Goal: Task Accomplishment & Management: Use online tool/utility

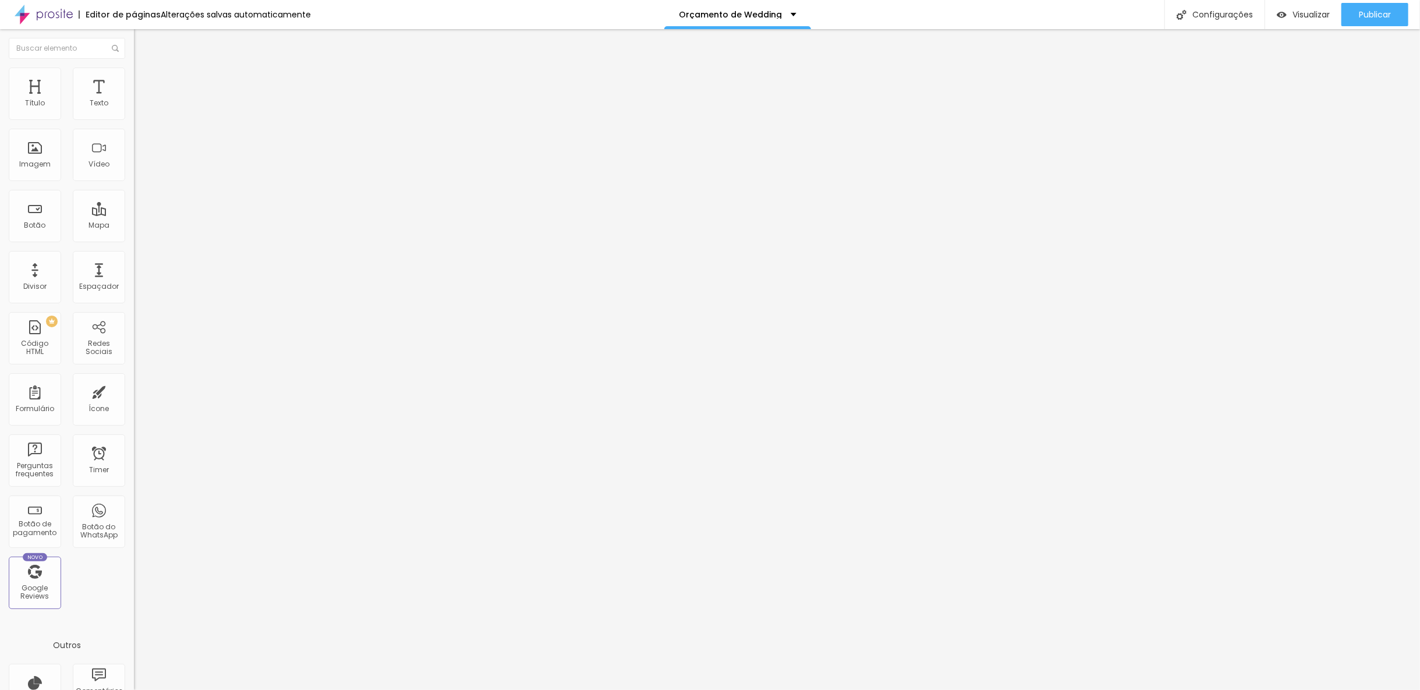
click at [134, 76] on li "Estilo" at bounding box center [201, 74] width 134 height 12
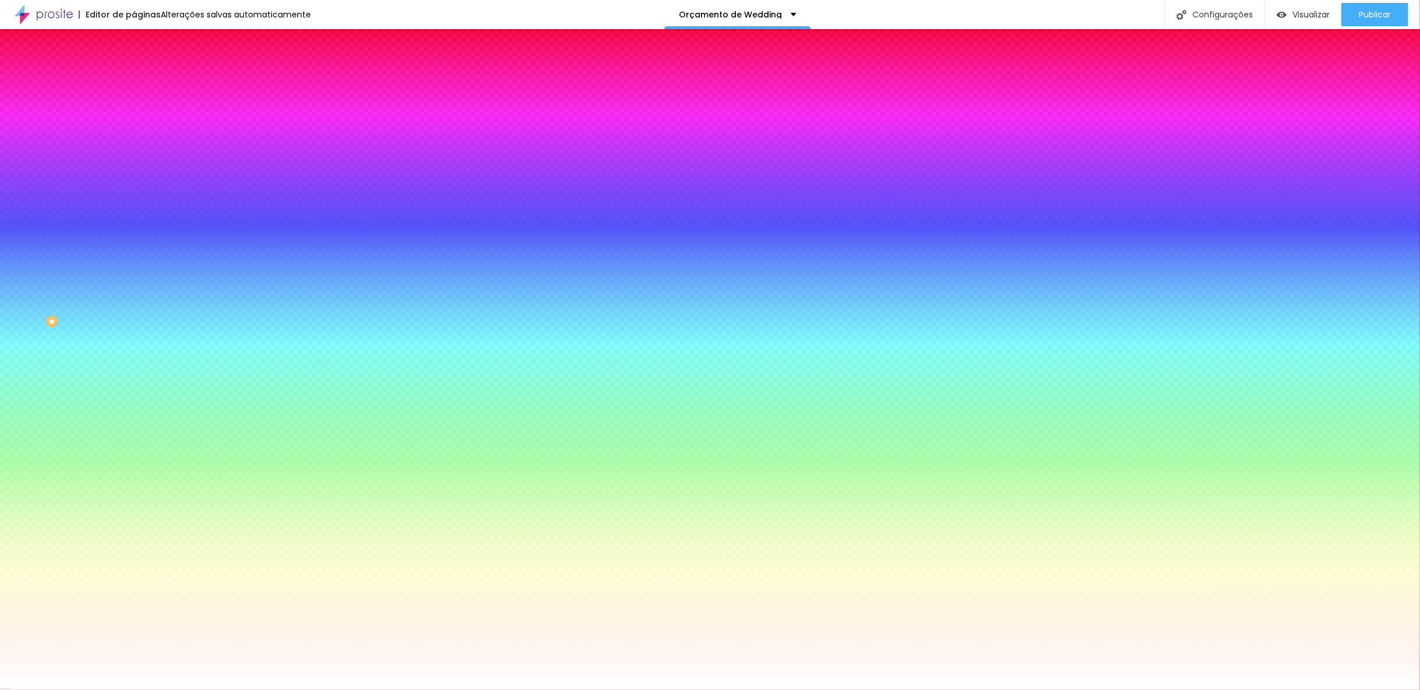
click at [144, 79] on span "Estilo" at bounding box center [153, 75] width 18 height 10
click at [134, 68] on li "Conteúdo" at bounding box center [201, 62] width 134 height 12
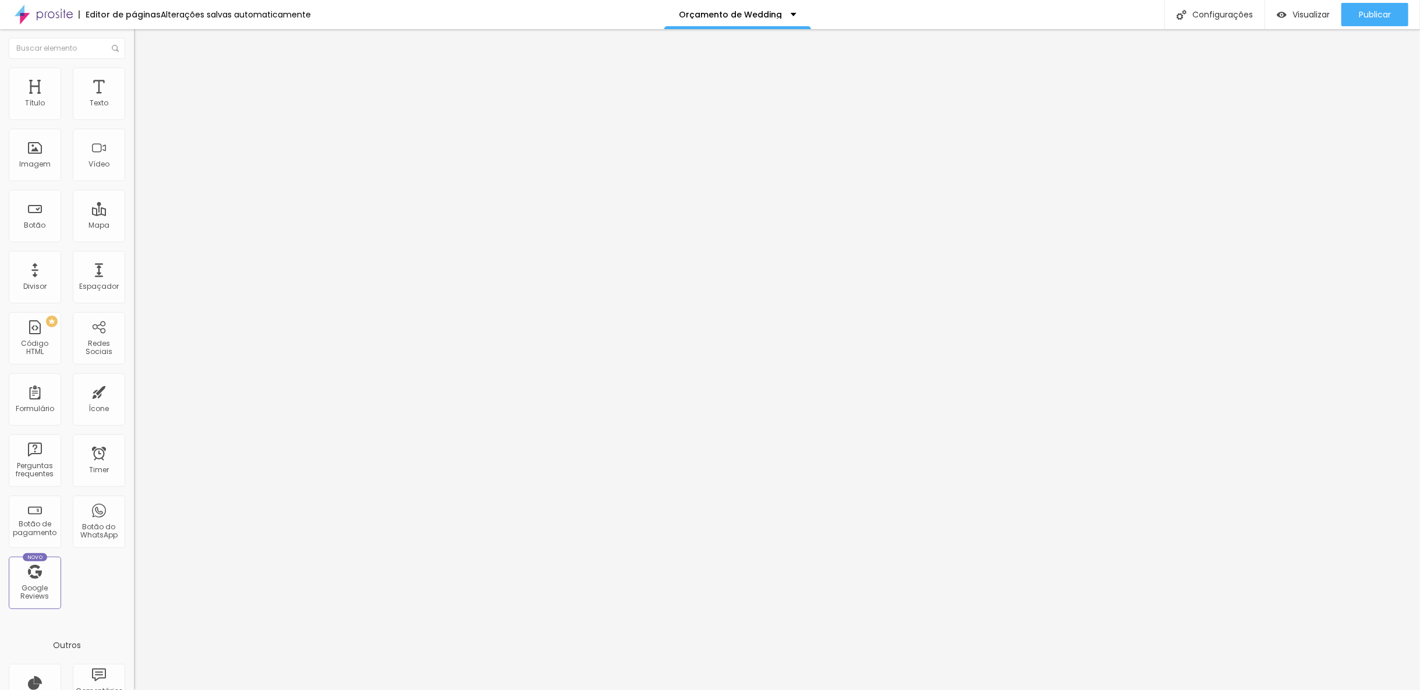
click at [134, 106] on span "Encaixotado" at bounding box center [156, 101] width 45 height 10
click at [134, 124] on span "Completo" at bounding box center [152, 119] width 36 height 10
click at [144, 82] on span "Avançado" at bounding box center [163, 87] width 38 height 10
type input "16"
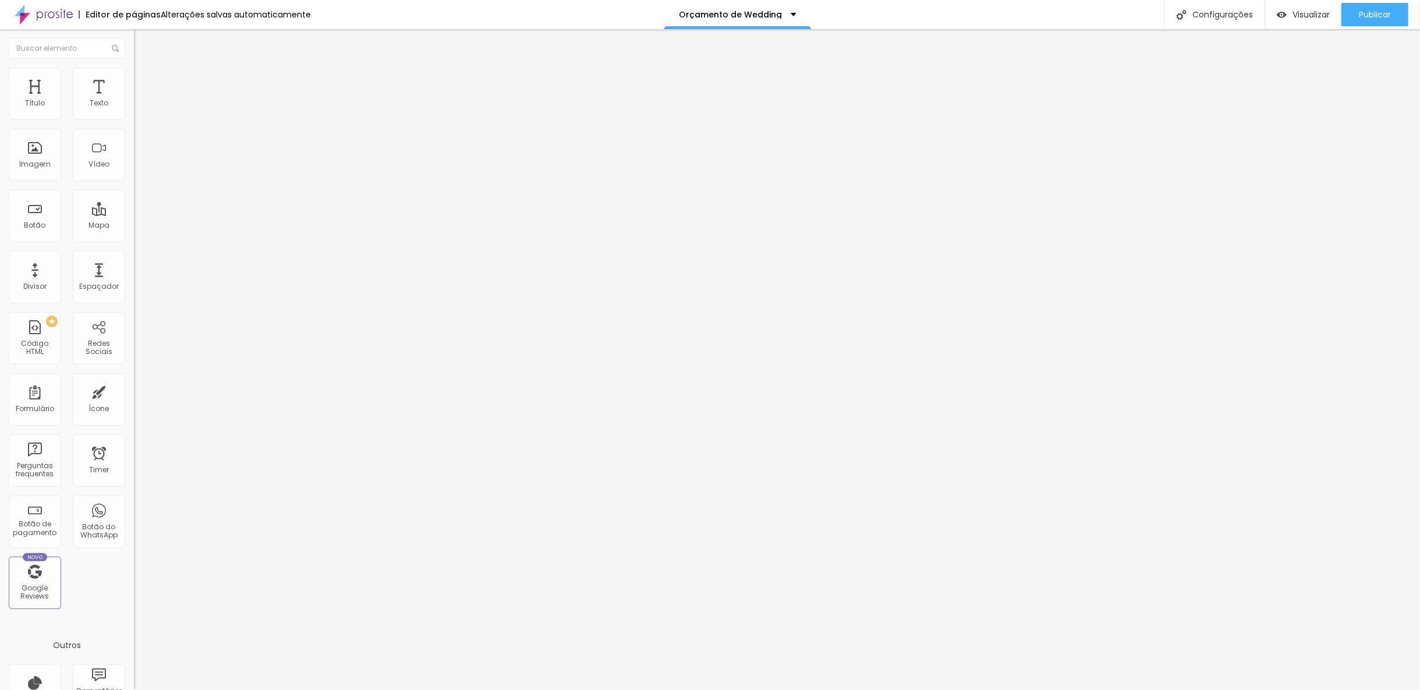
type input "6"
type input "0"
drag, startPoint x: 27, startPoint y: 136, endPoint x: 19, endPoint y: 136, distance: 8.2
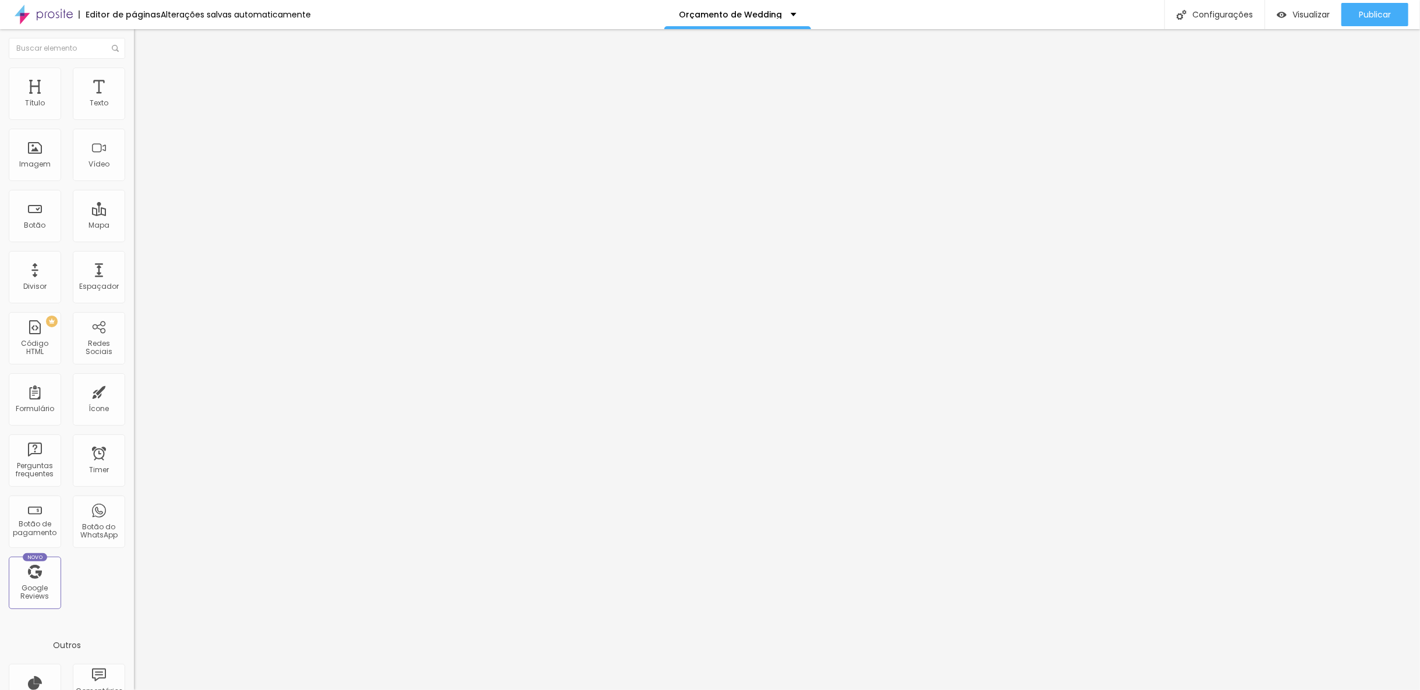
type input "0"
click at [134, 391] on input "range" at bounding box center [171, 395] width 75 height 9
click at [134, 226] on div at bounding box center [201, 231] width 134 height 10
drag, startPoint x: 83, startPoint y: 80, endPoint x: 73, endPoint y: 75, distance: 11.2
click at [134, 80] on ul "Conteúdo Estilo Avançado" at bounding box center [201, 73] width 134 height 35
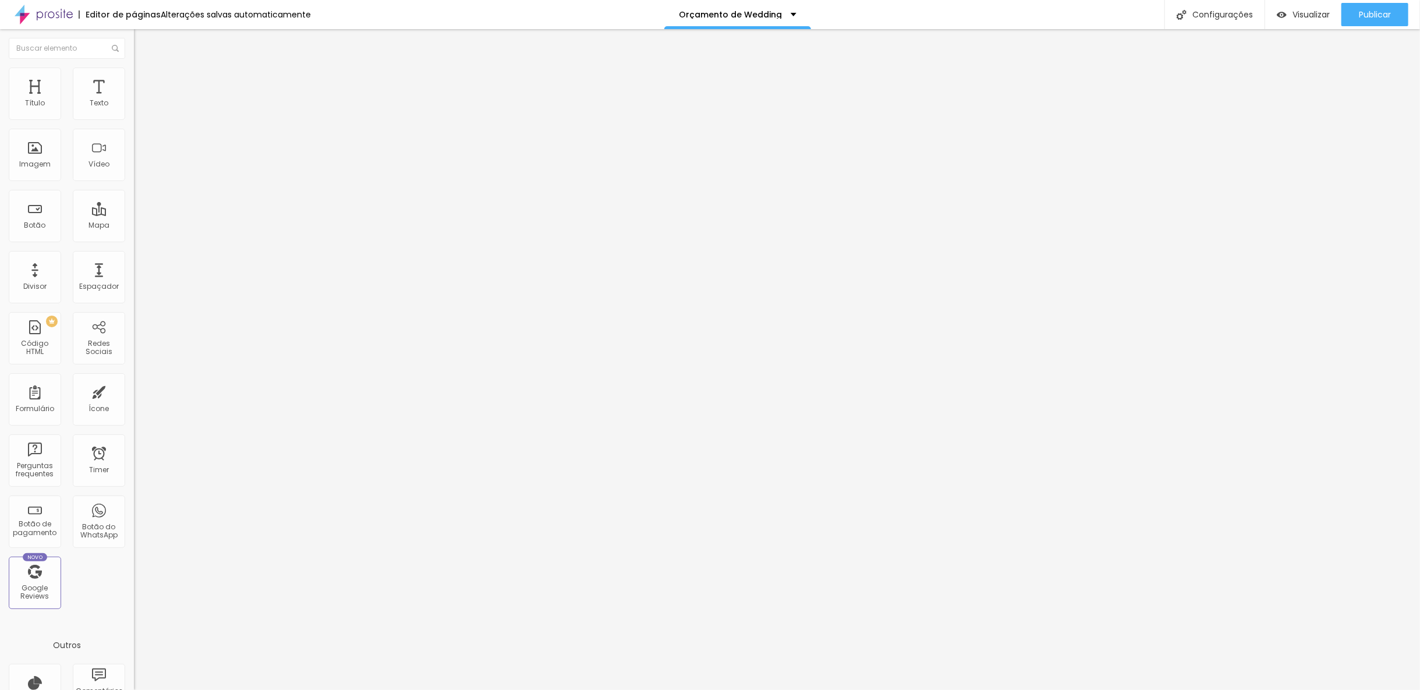
click at [134, 76] on li "Estilo" at bounding box center [201, 74] width 134 height 12
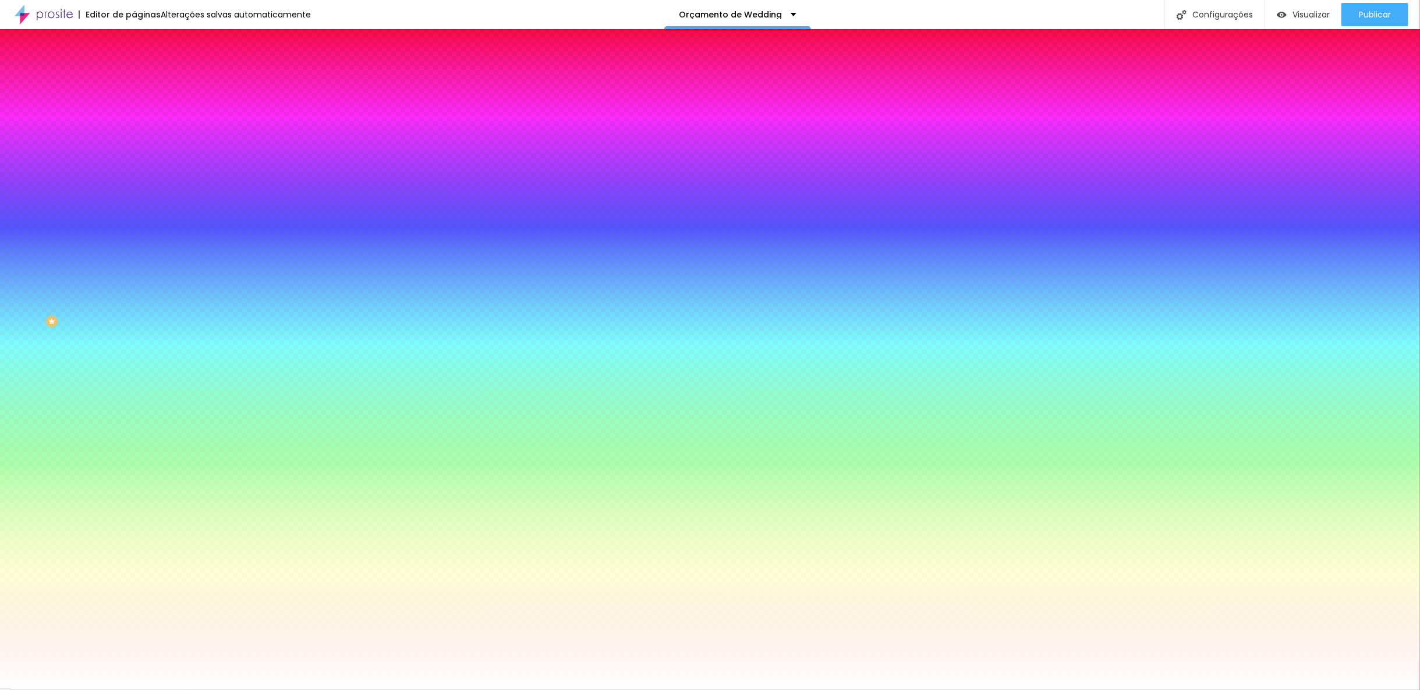
click at [144, 69] on span "Conteúdo" at bounding box center [162, 64] width 36 height 10
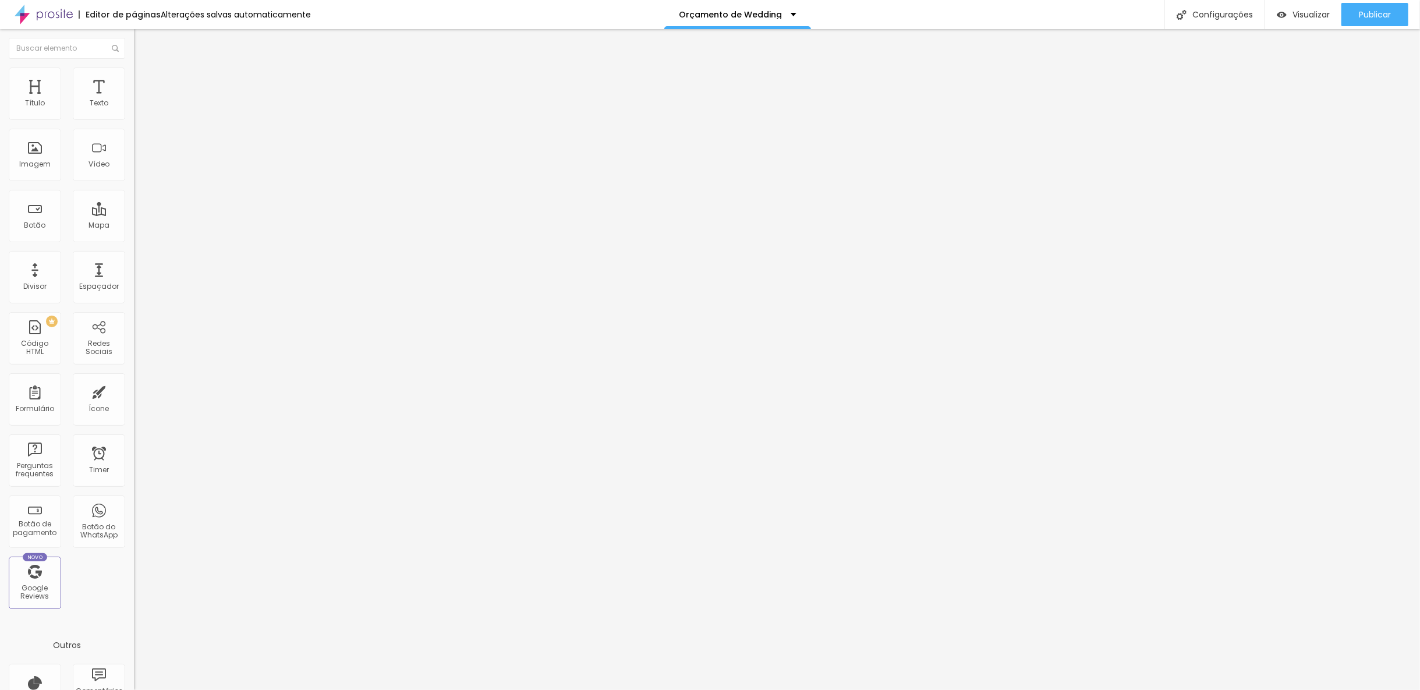
click at [144, 80] on span "Estilo" at bounding box center [153, 75] width 18 height 10
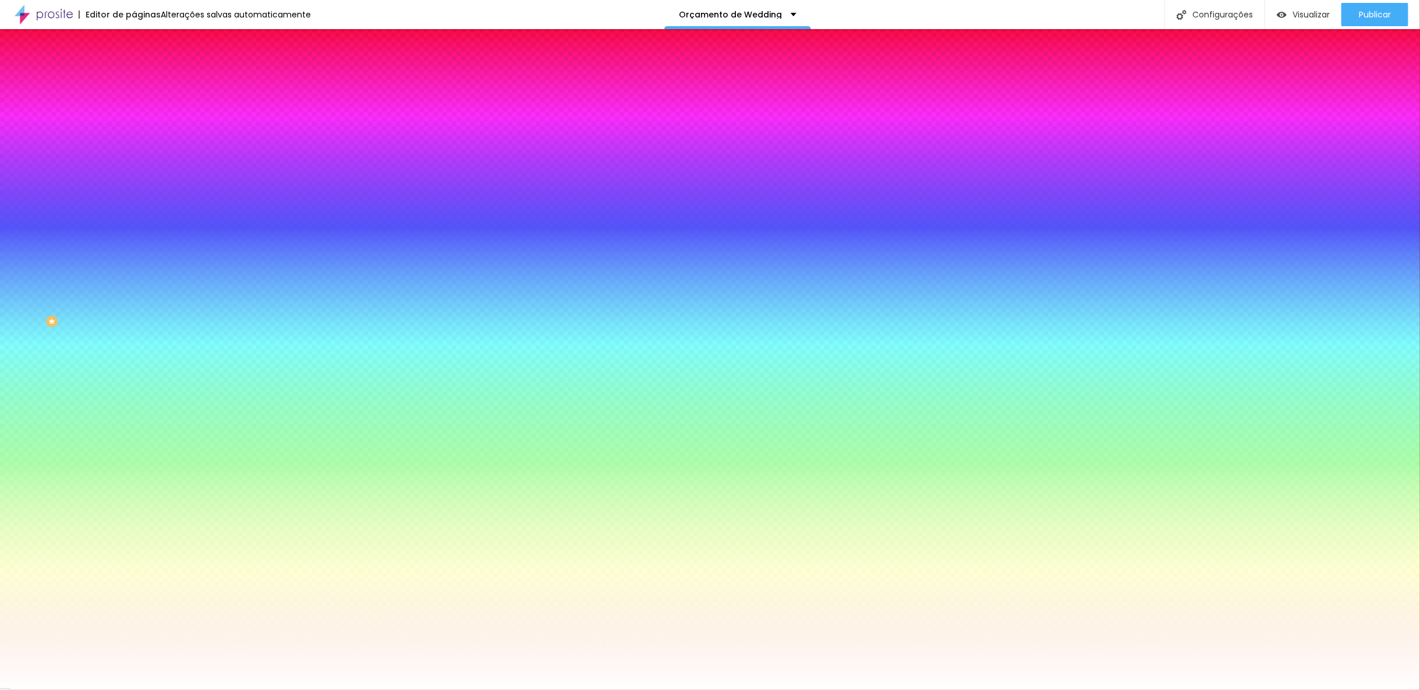
click at [134, 158] on div at bounding box center [201, 158] width 134 height 0
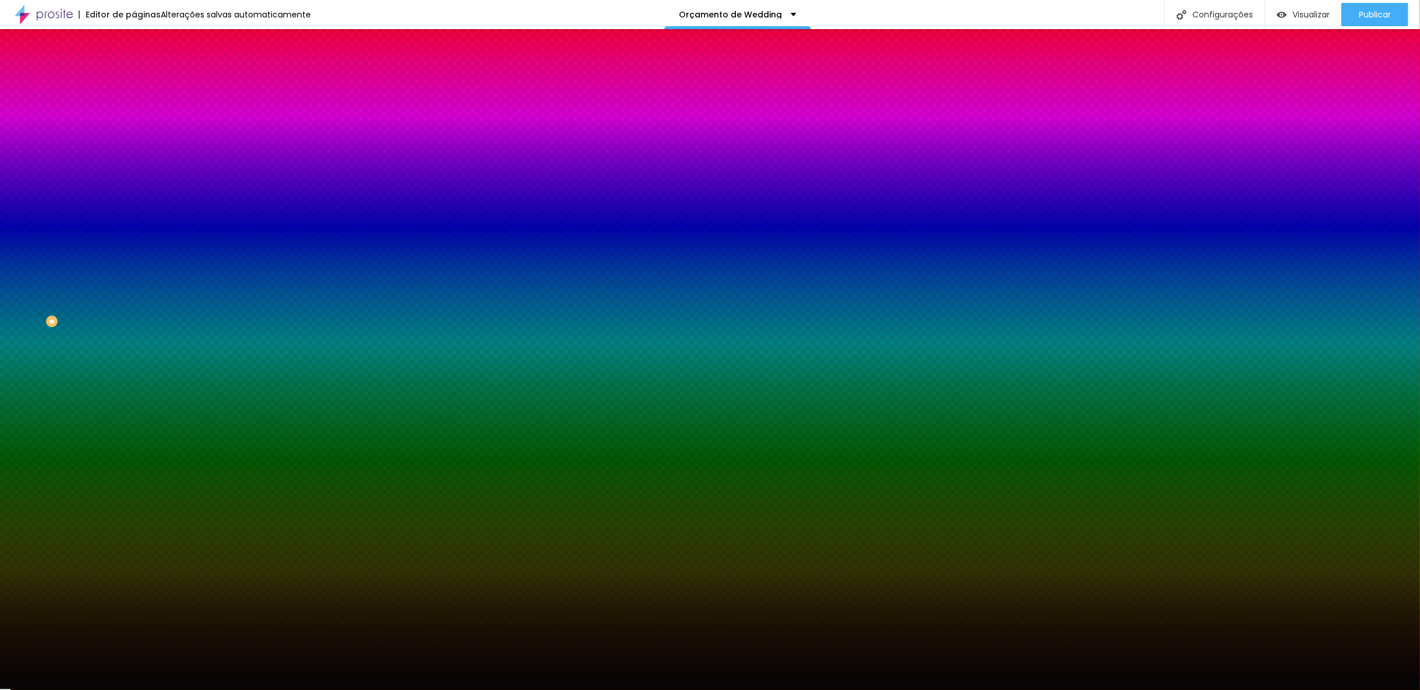
type input "#000000"
drag, startPoint x: 50, startPoint y: 274, endPoint x: 40, endPoint y: 310, distance: 36.9
click at [134, 242] on div "Imagem de fundo Adicionar imagem Efeito da Imagem Nenhum Nenhum Parallax Cor de…" at bounding box center [201, 166] width 134 height 151
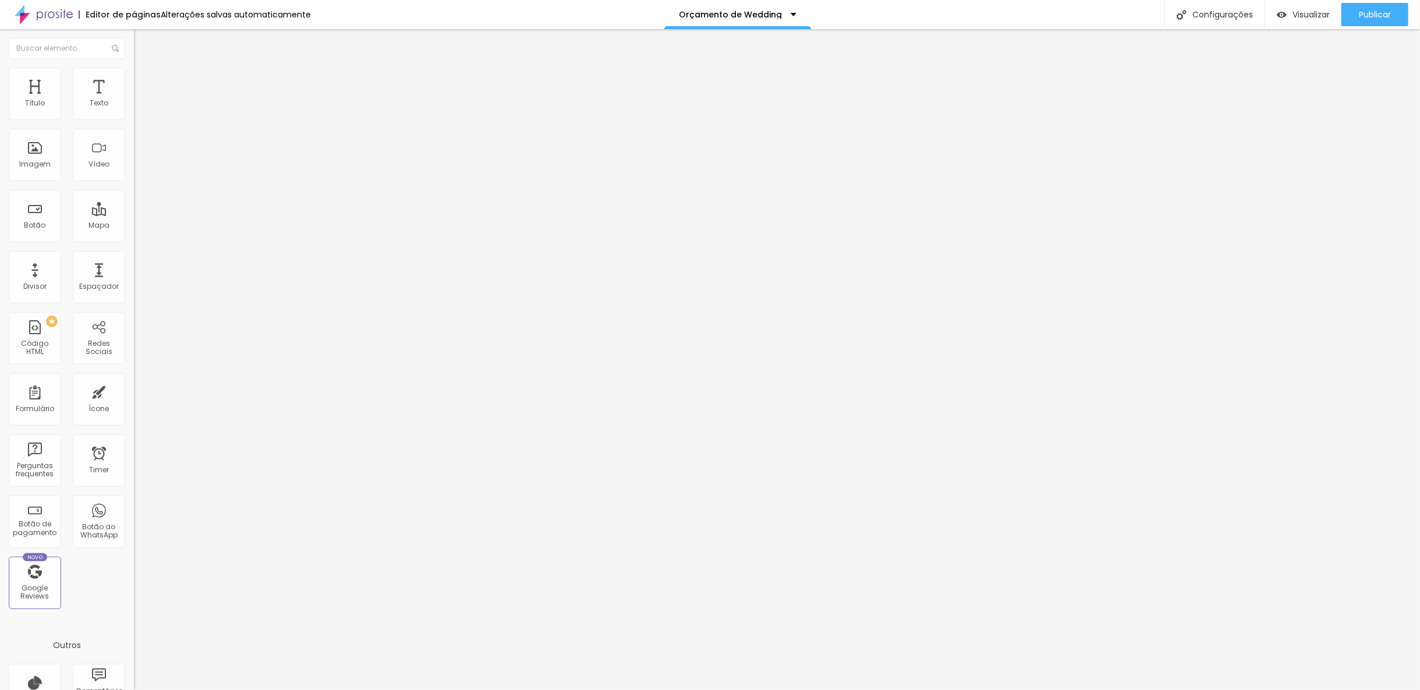
click at [144, 80] on span "Avançado" at bounding box center [163, 75] width 38 height 10
click at [134, 68] on li "Estilo" at bounding box center [201, 62] width 134 height 12
click at [134, 112] on button "button" at bounding box center [142, 106] width 16 height 12
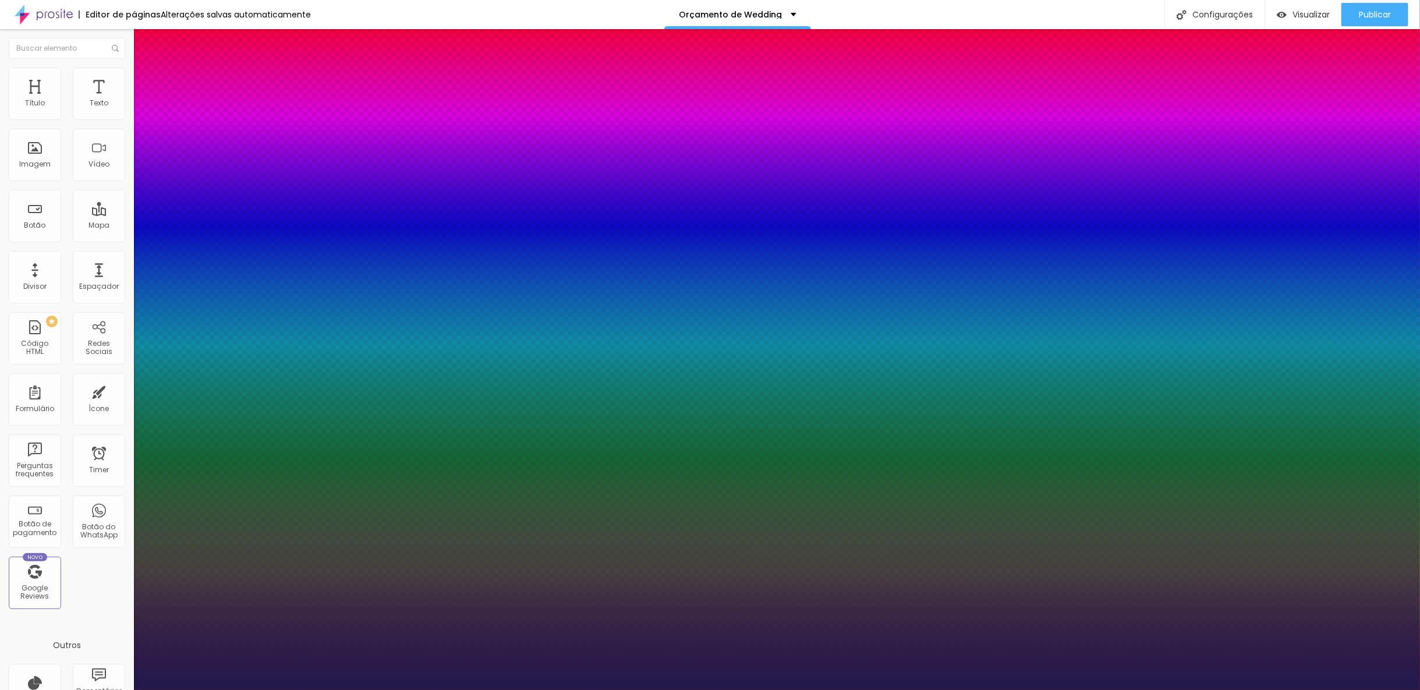
type input "1"
type input "18"
type input "1"
type input "19"
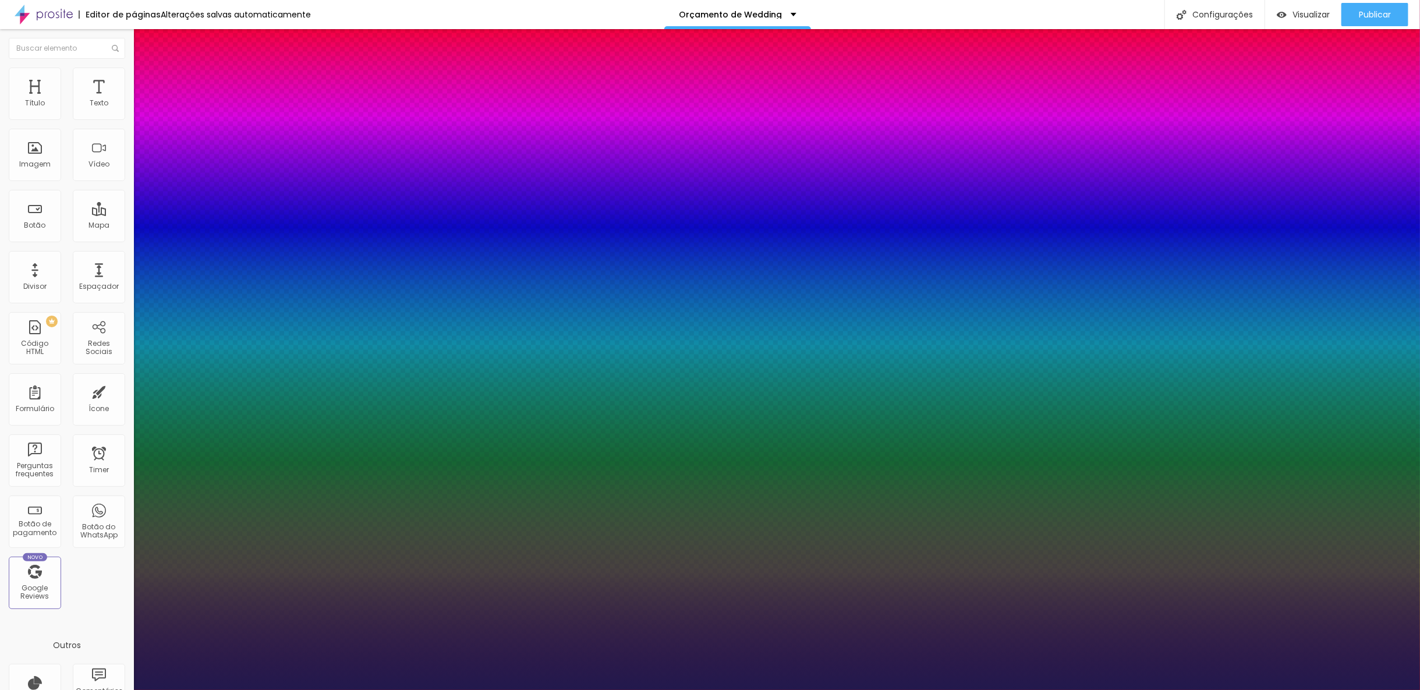
type input "19"
type input "1"
type input "20"
type input "1"
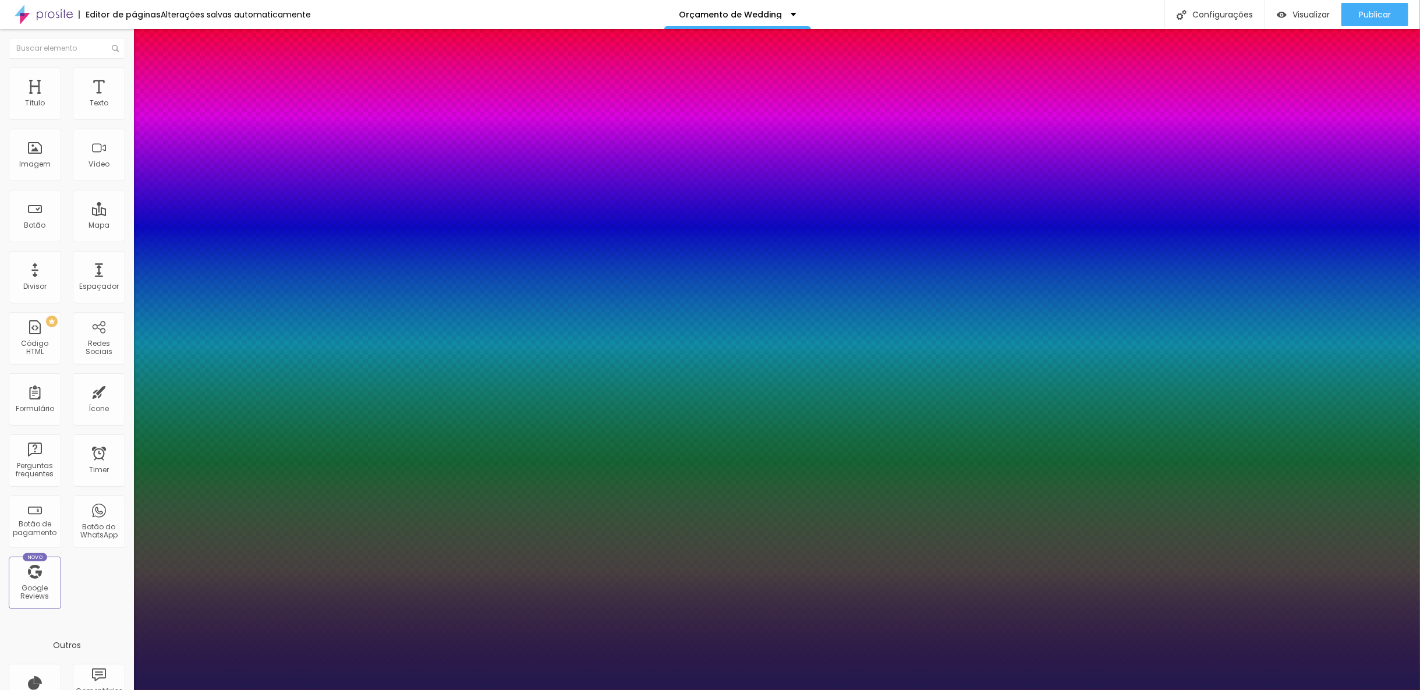
type input "21"
type input "1"
type input "22"
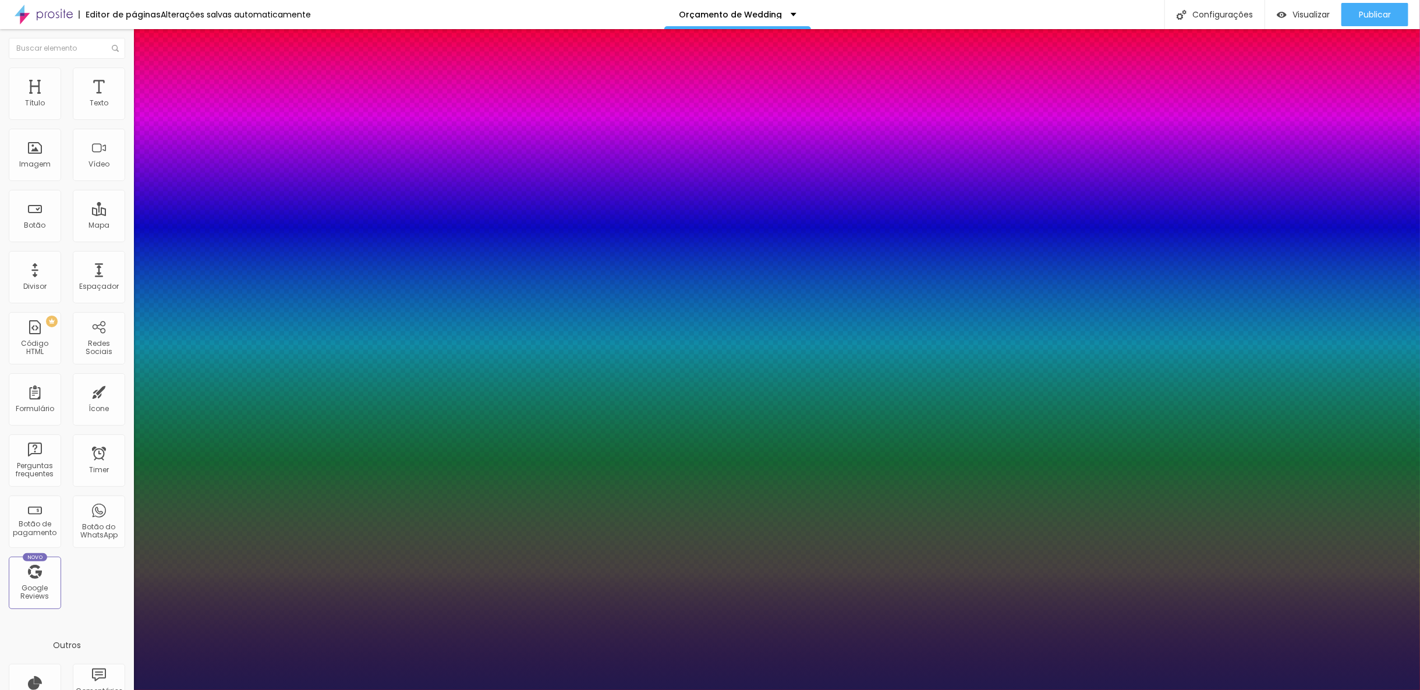
type input "1"
type input "23"
type input "1"
type input "24"
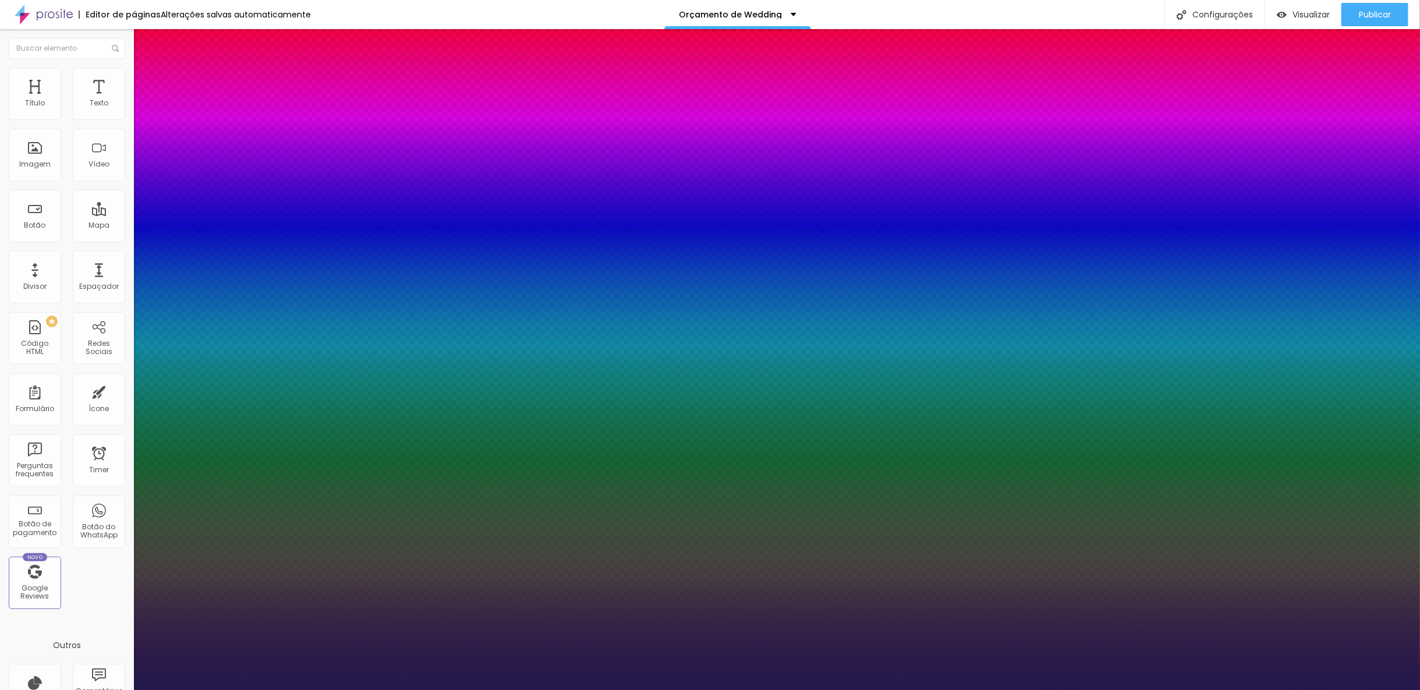
type input "24"
type input "1"
type input "25"
type input "1"
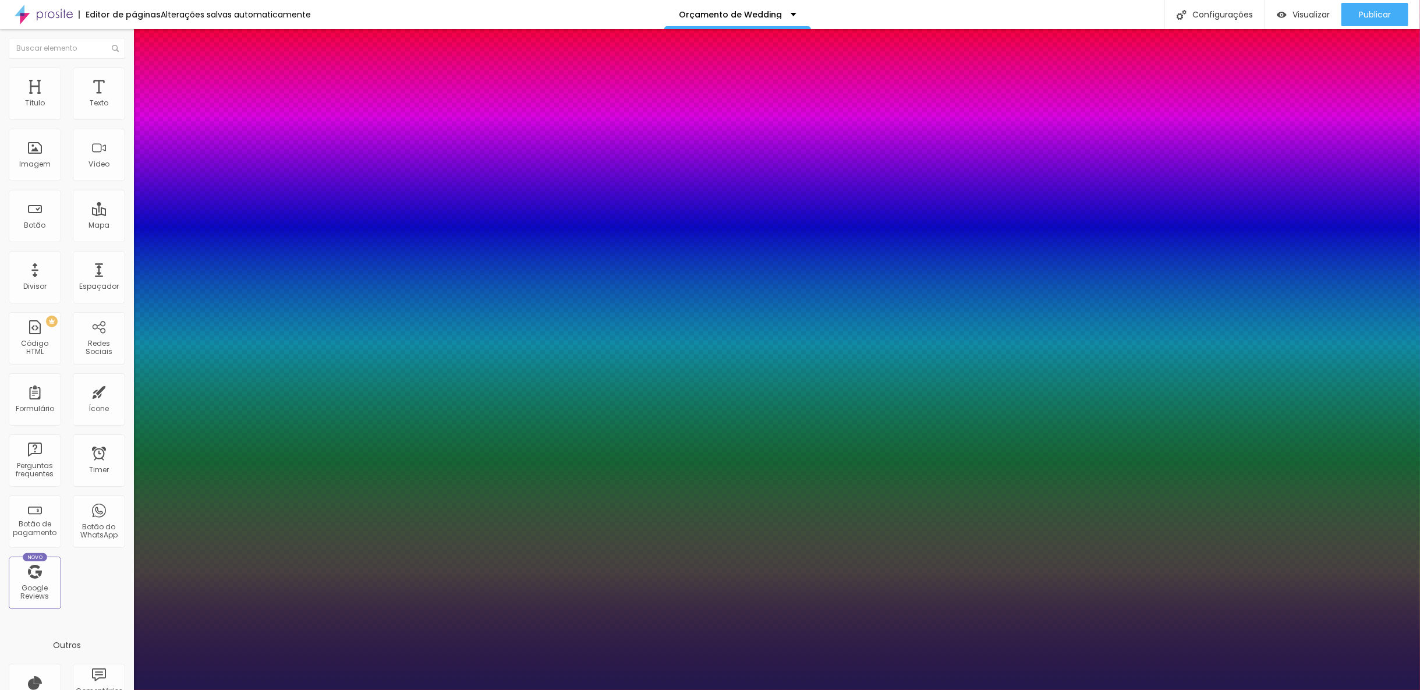
type input "26"
type input "1"
drag, startPoint x: 158, startPoint y: 194, endPoint x: 166, endPoint y: 193, distance: 7.6
type input "26"
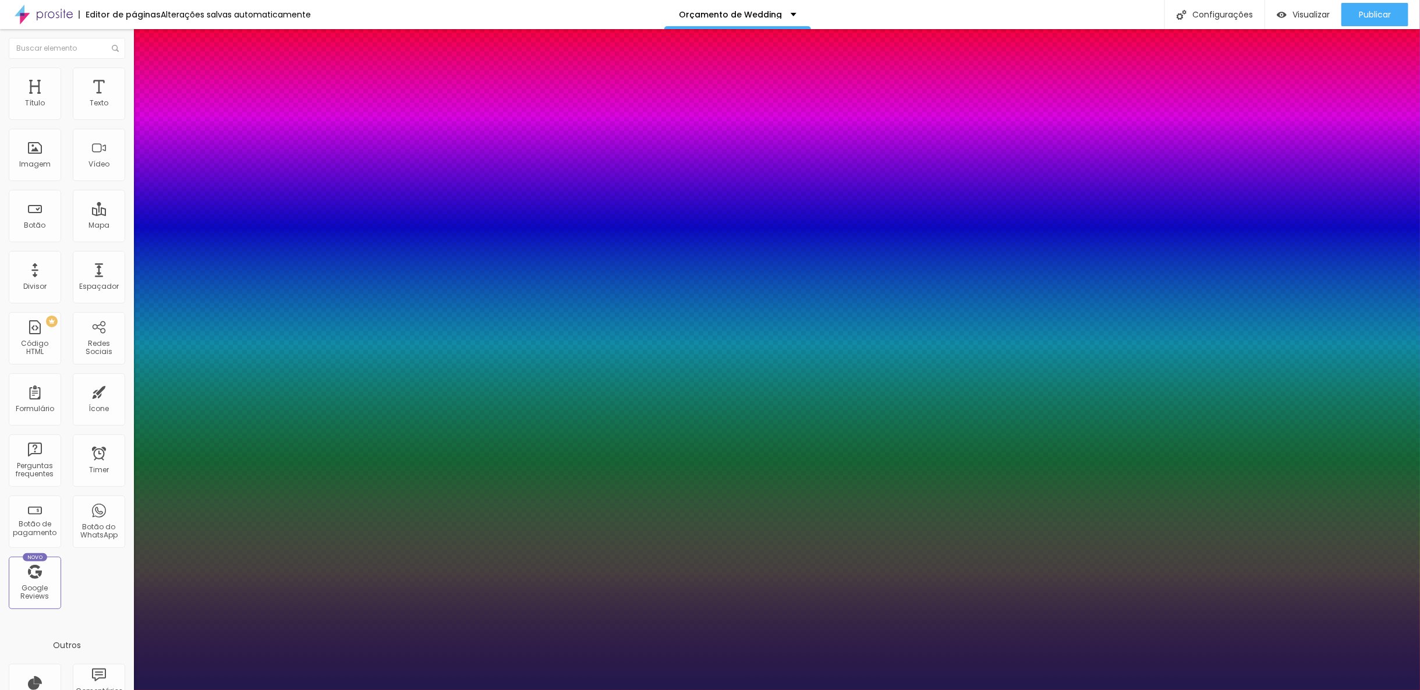
click at [911, 690] on div at bounding box center [710, 690] width 1420 height 0
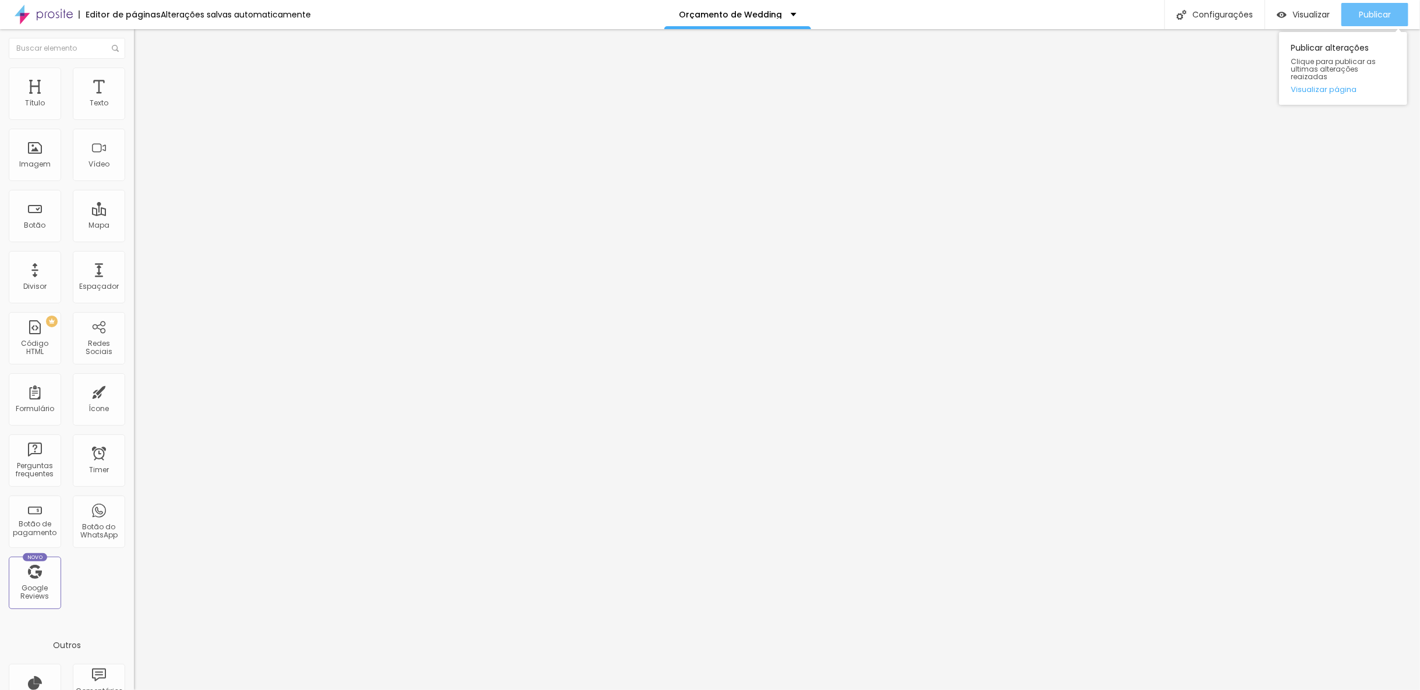
click at [1378, 10] on span "Publicar" at bounding box center [1375, 14] width 32 height 9
click at [134, 77] on li "Estilo" at bounding box center [201, 74] width 134 height 12
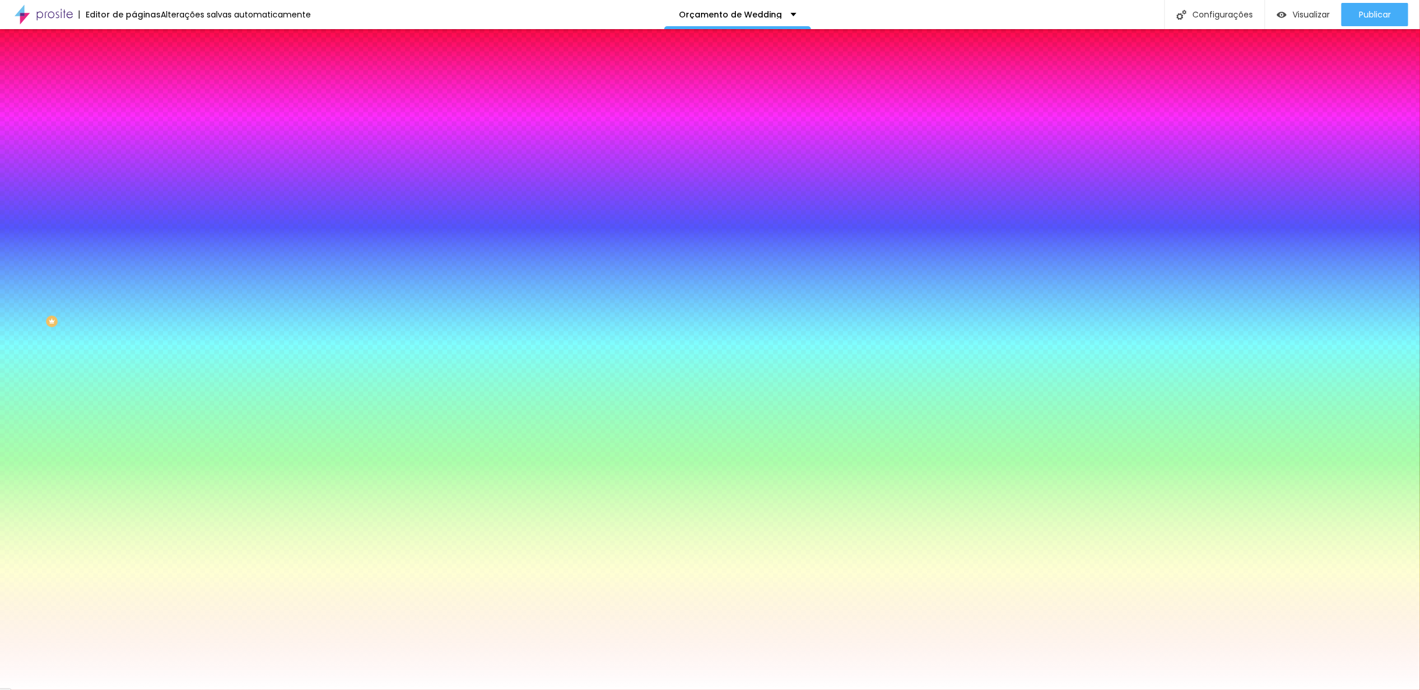
click at [144, 82] on span "Avançado" at bounding box center [163, 87] width 38 height 10
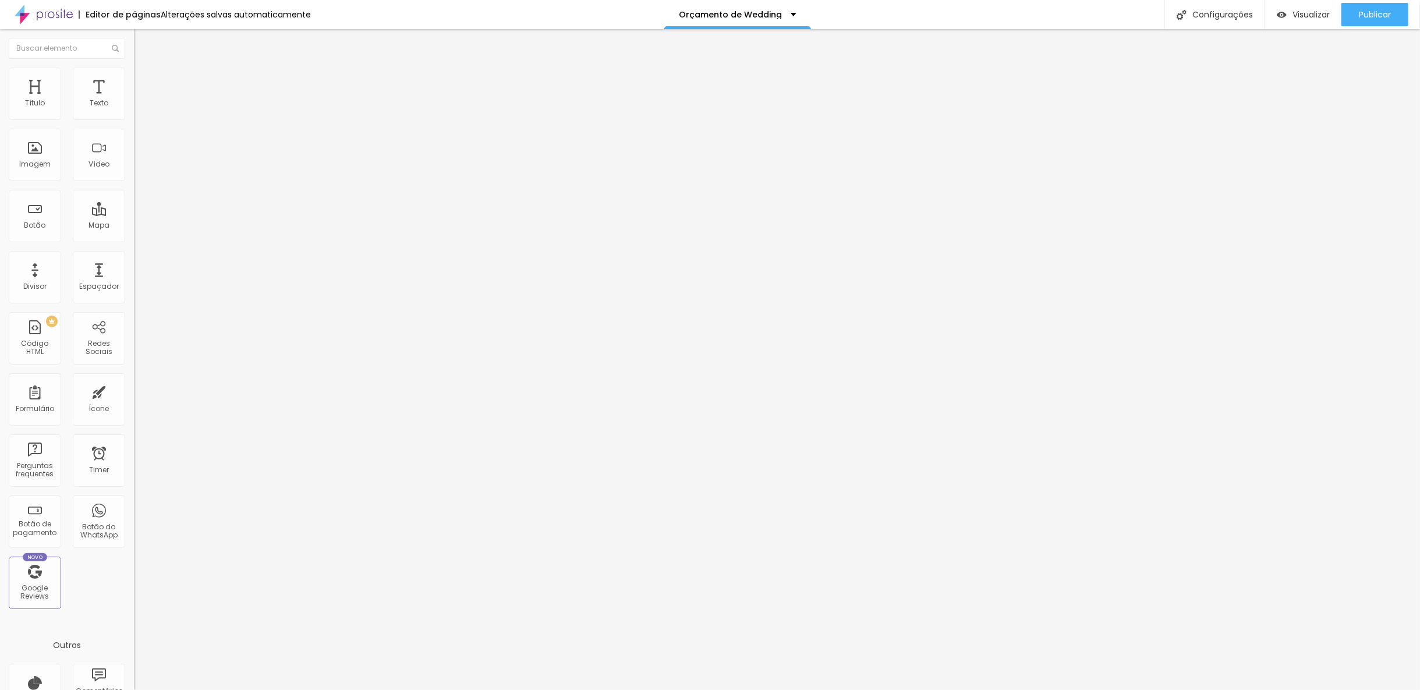
type input "0"
drag, startPoint x: 24, startPoint y: 136, endPoint x: 11, endPoint y: 136, distance: 12.8
type input "0"
click at [134, 391] on input "range" at bounding box center [171, 395] width 75 height 9
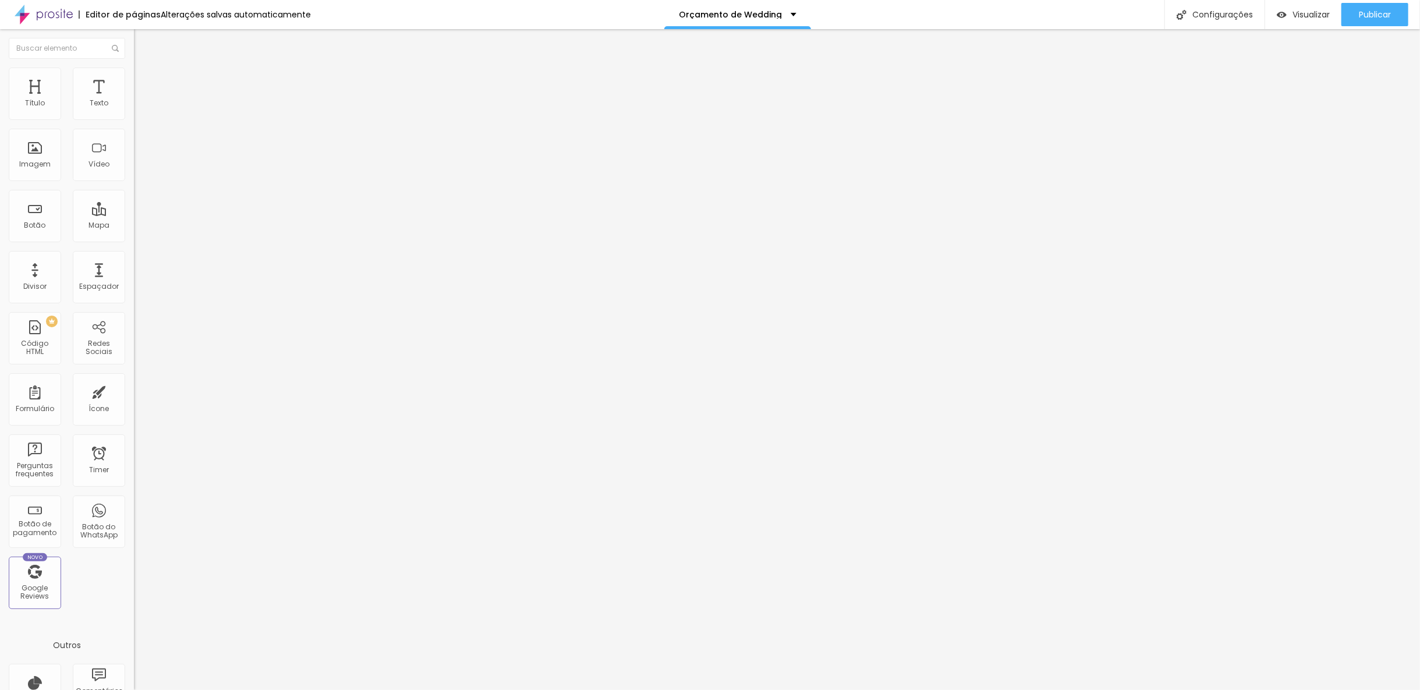
click at [134, 107] on div "Modo Encaixotado Encaixotado Completo" at bounding box center [201, 107] width 134 height 32
click at [134, 106] on span "Encaixotado" at bounding box center [156, 101] width 45 height 10
click at [134, 123] on div "Completo" at bounding box center [201, 119] width 134 height 7
click at [144, 82] on span "Avançado" at bounding box center [163, 87] width 38 height 10
type input "0"
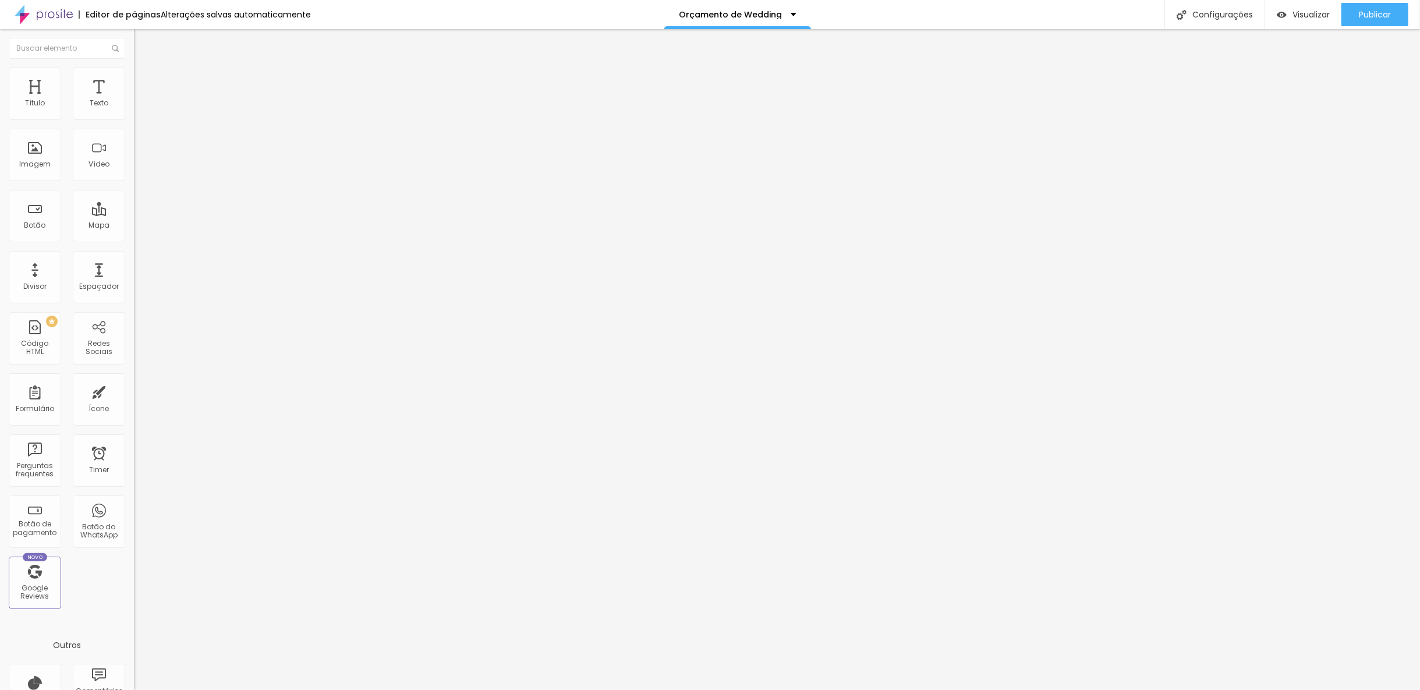
type input "0"
drag, startPoint x: 27, startPoint y: 136, endPoint x: 1, endPoint y: 139, distance: 26.4
type input "0"
click at [134, 391] on input "range" at bounding box center [171, 395] width 75 height 9
click at [134, 77] on li "Estilo" at bounding box center [201, 74] width 134 height 12
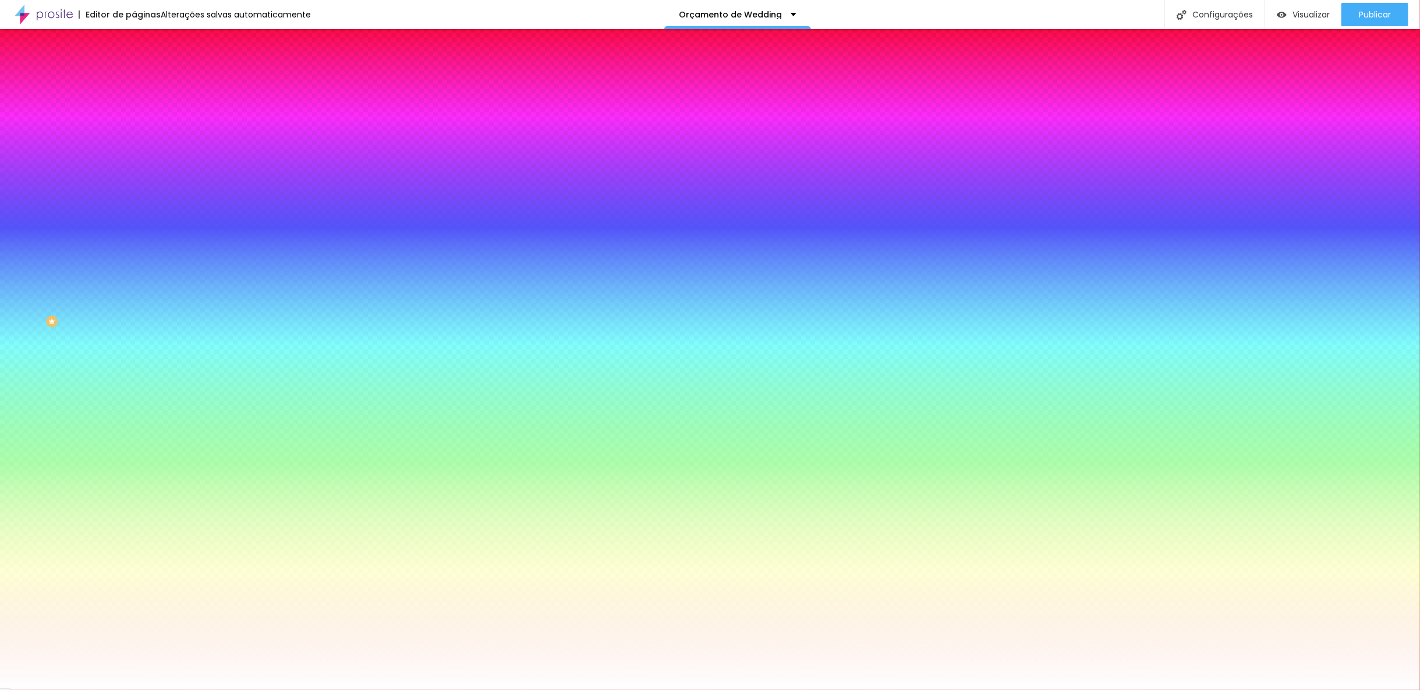
click at [134, 158] on div at bounding box center [201, 158] width 134 height 0
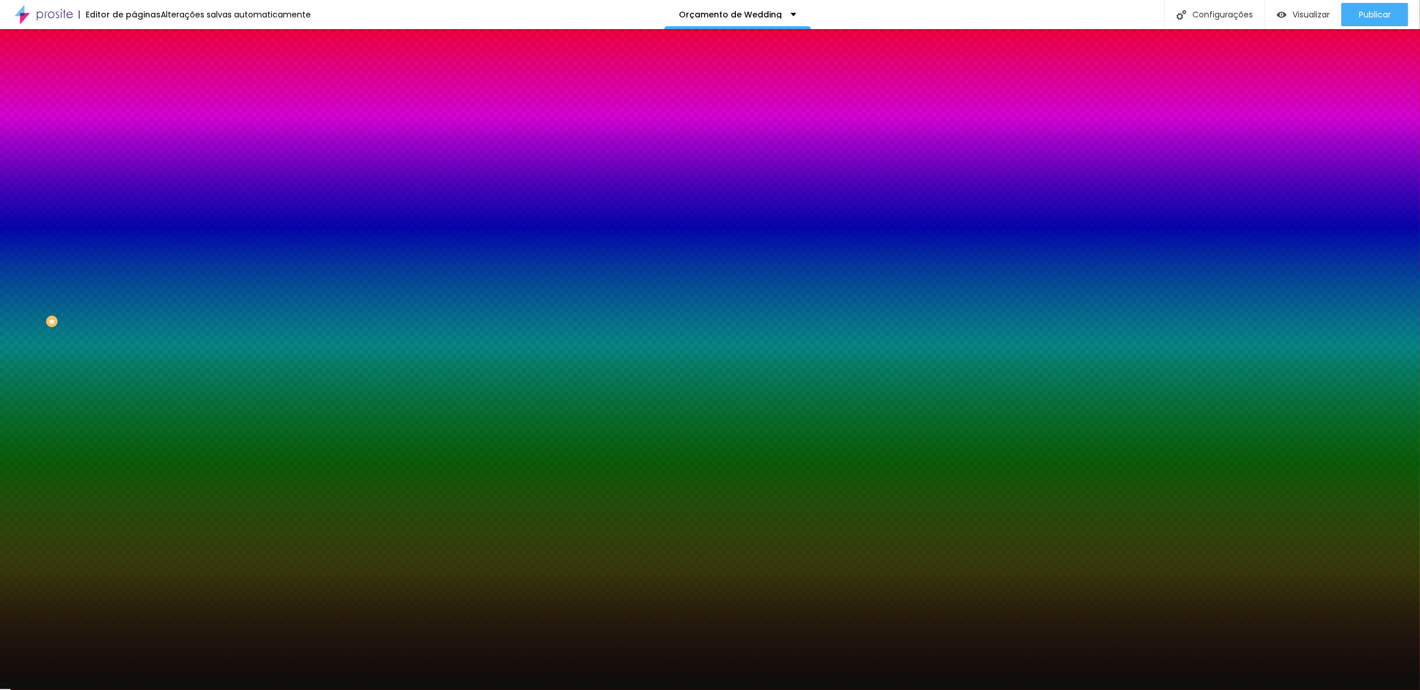
type input "#000000"
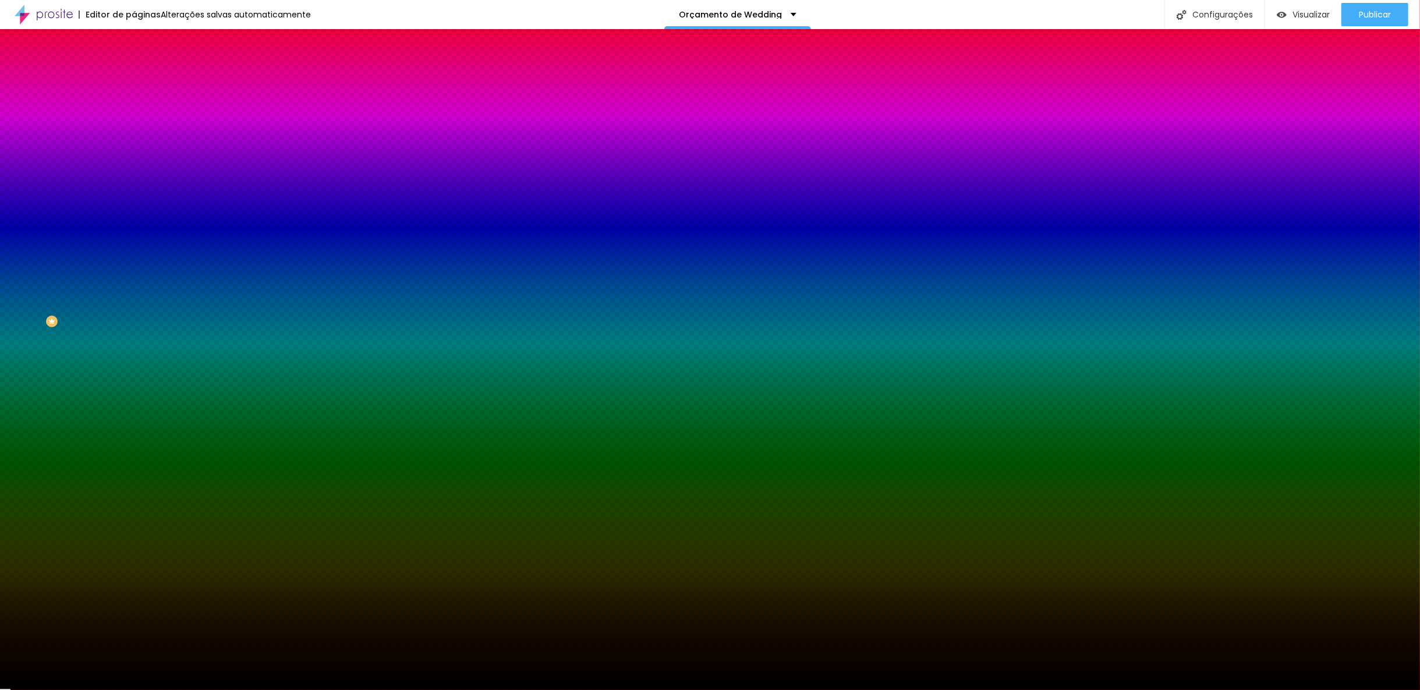
drag, startPoint x: 54, startPoint y: 257, endPoint x: 18, endPoint y: 326, distance: 78.1
click at [134, 326] on div "Editar Seção Conteúdo Estilo Avançado Imagem de fundo Adicionar imagem Efeito d…" at bounding box center [201, 359] width 134 height 661
click at [134, 350] on div "Editar Seção Conteúdo Estilo Avançado Imagem de fundo Adicionar imagem Efeito d…" at bounding box center [201, 359] width 134 height 661
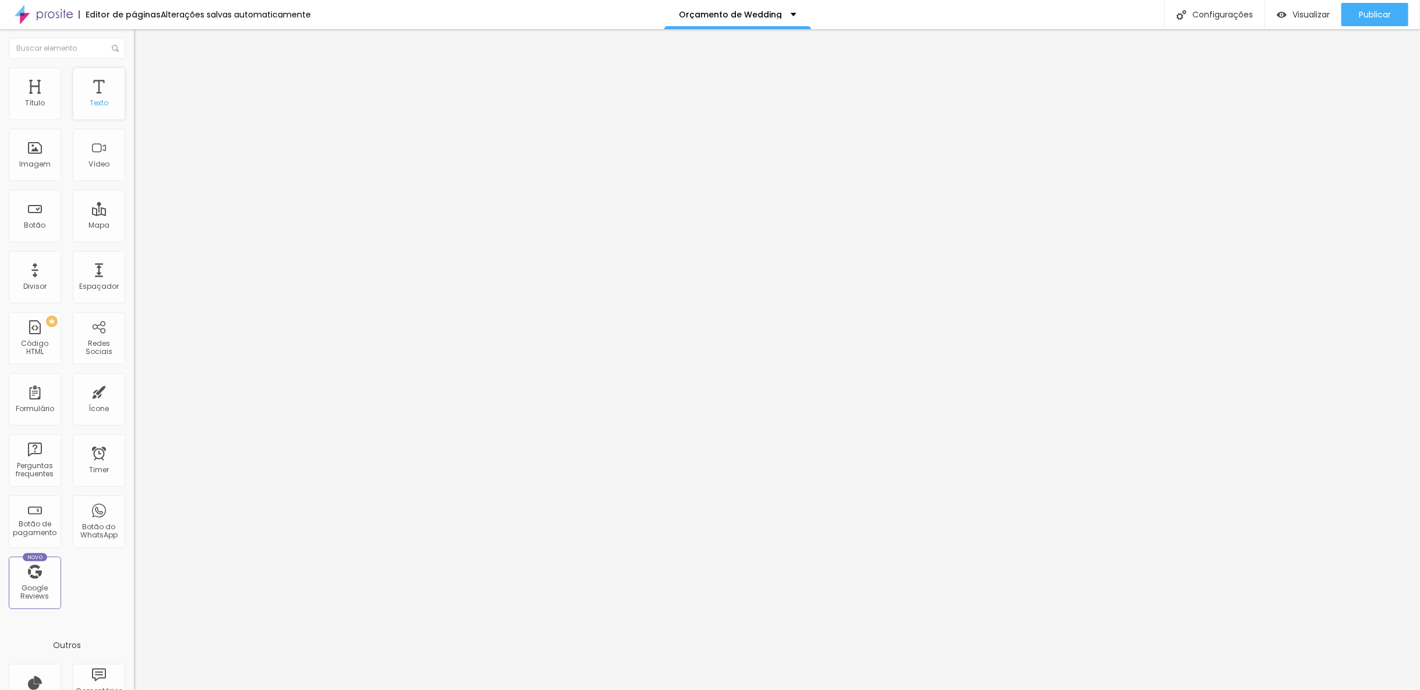
click at [77, 93] on div "Texto" at bounding box center [99, 94] width 52 height 52
click at [134, 72] on img at bounding box center [139, 73] width 10 height 10
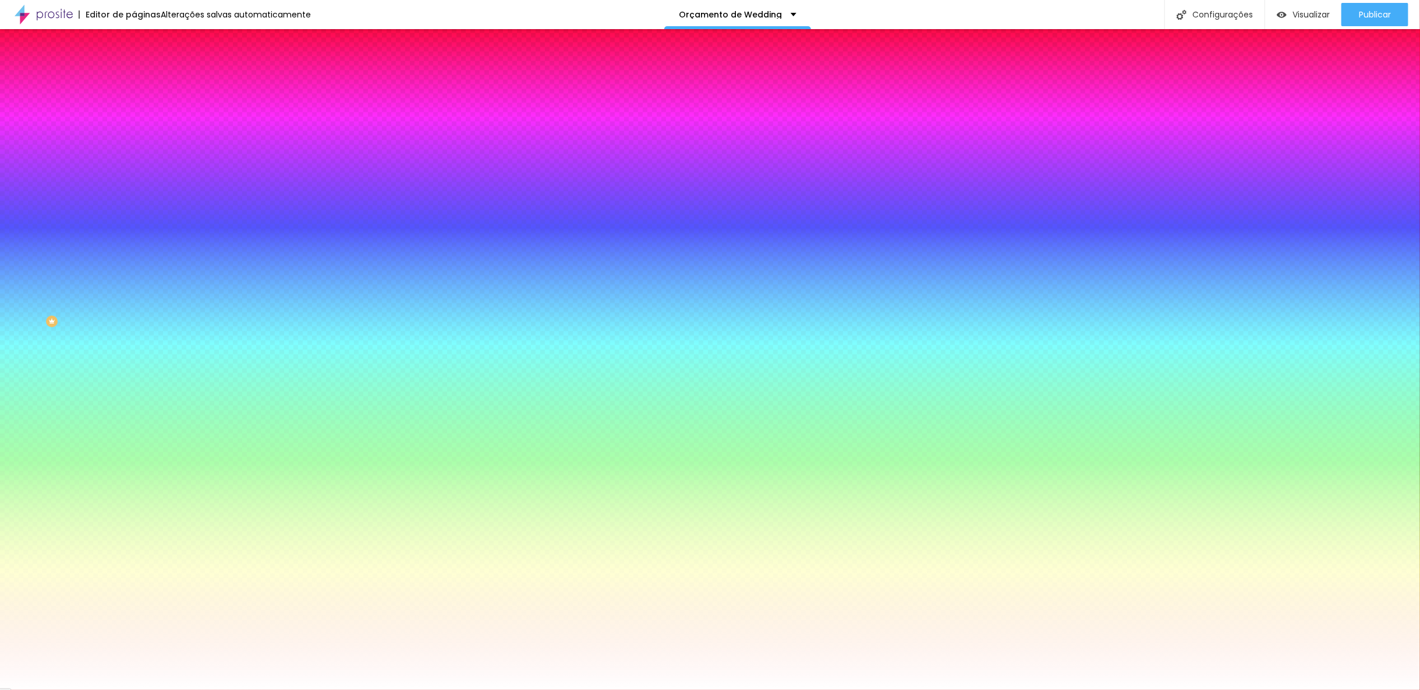
click at [144, 82] on span "Avançado" at bounding box center [163, 87] width 38 height 10
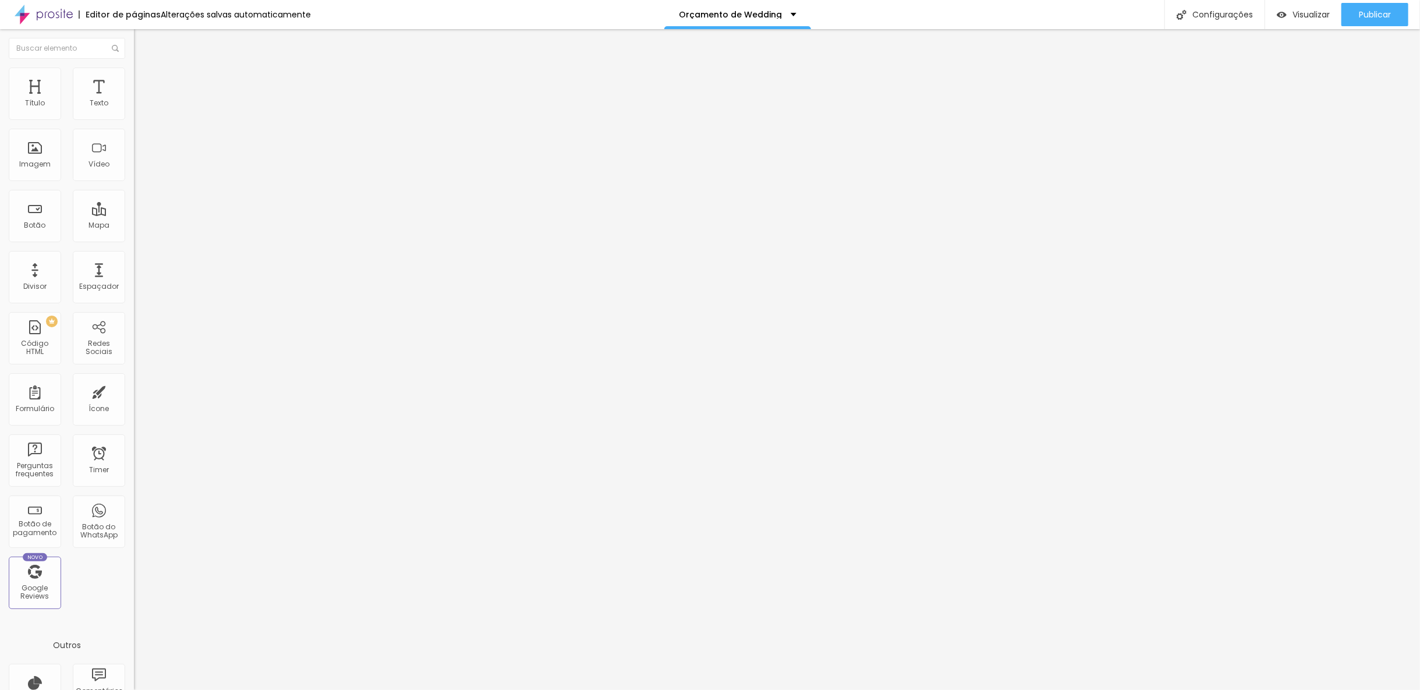
type input "23"
type input "9"
type input "0"
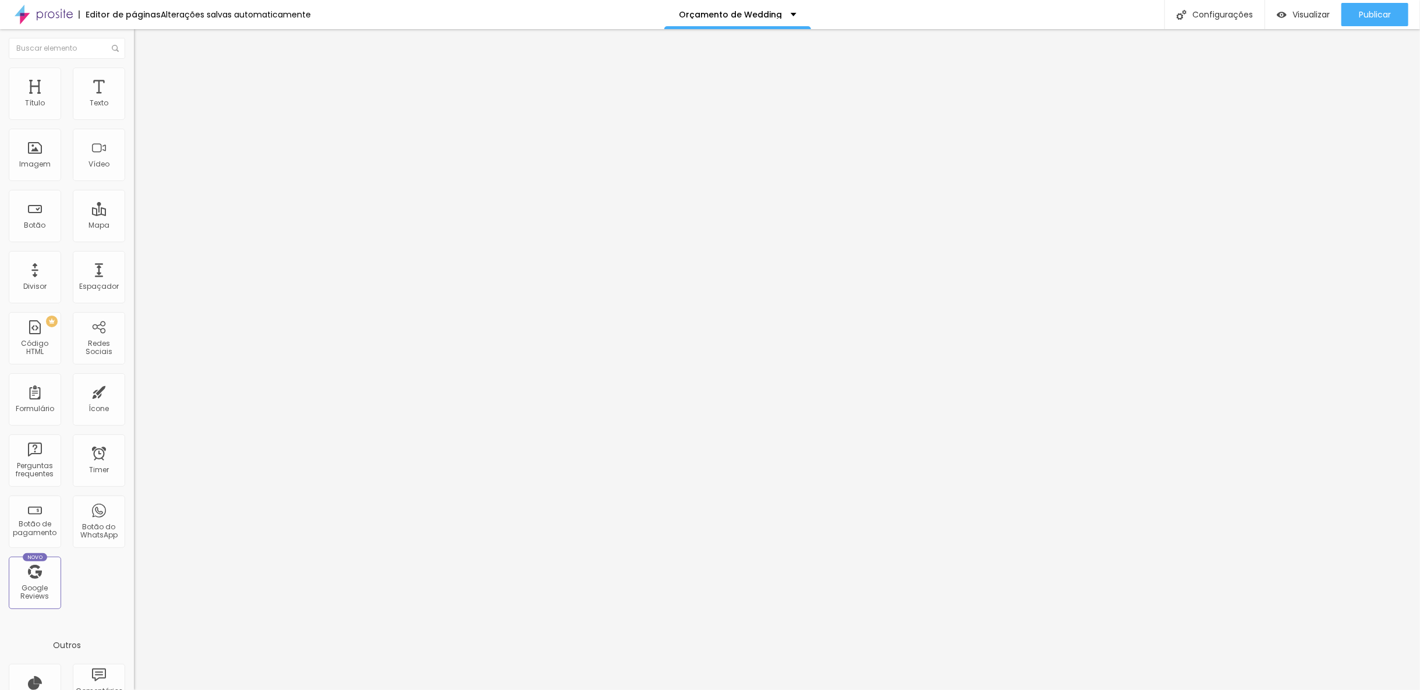
type input "0"
drag, startPoint x: 29, startPoint y: 139, endPoint x: 7, endPoint y: 135, distance: 22.5
type input "0"
click at [134, 391] on input "range" at bounding box center [171, 395] width 75 height 9
click at [1367, 17] on span "Publicar" at bounding box center [1375, 14] width 32 height 9
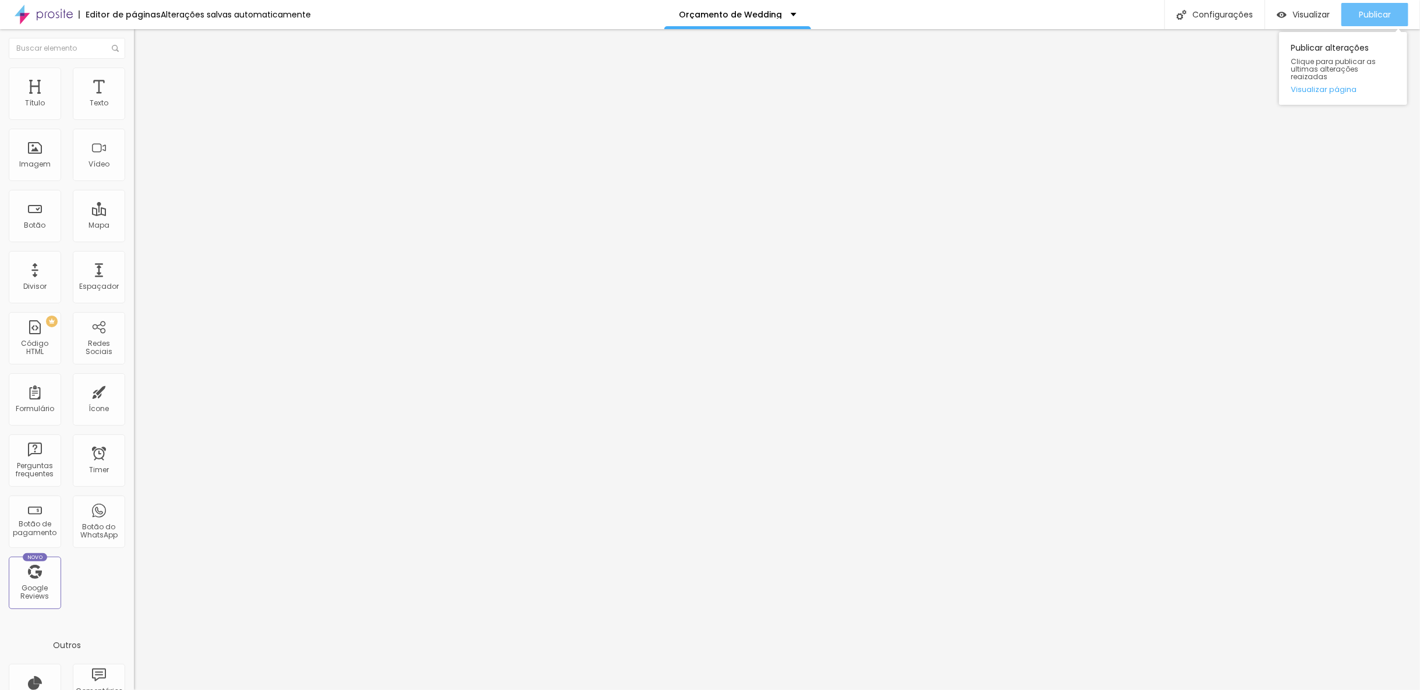
click at [1381, 13] on span "Publicar" at bounding box center [1375, 14] width 32 height 9
click at [1386, 15] on span "Publicar" at bounding box center [1375, 14] width 32 height 9
click at [1358, 20] on button "Publicar" at bounding box center [1375, 14] width 67 height 23
